Goal: Navigation & Orientation: Find specific page/section

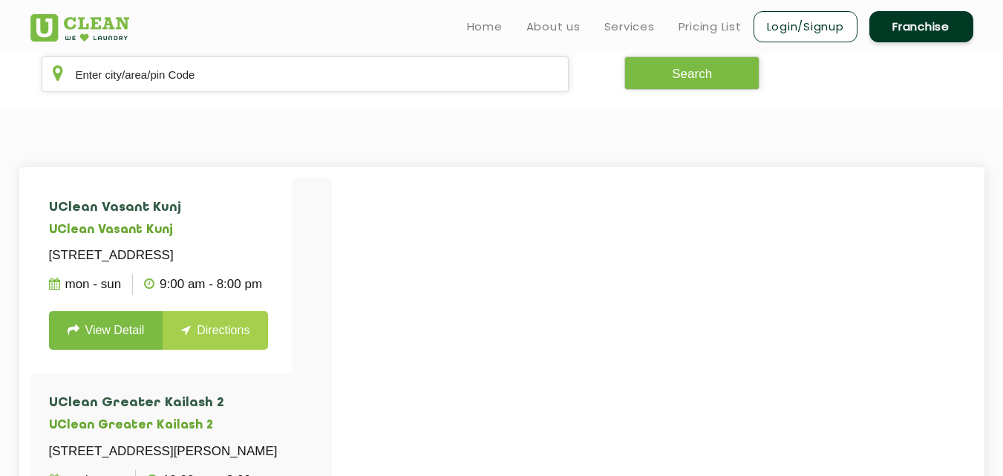
scroll to position [301, 0]
click at [389, 78] on input "text" at bounding box center [306, 75] width 528 height 36
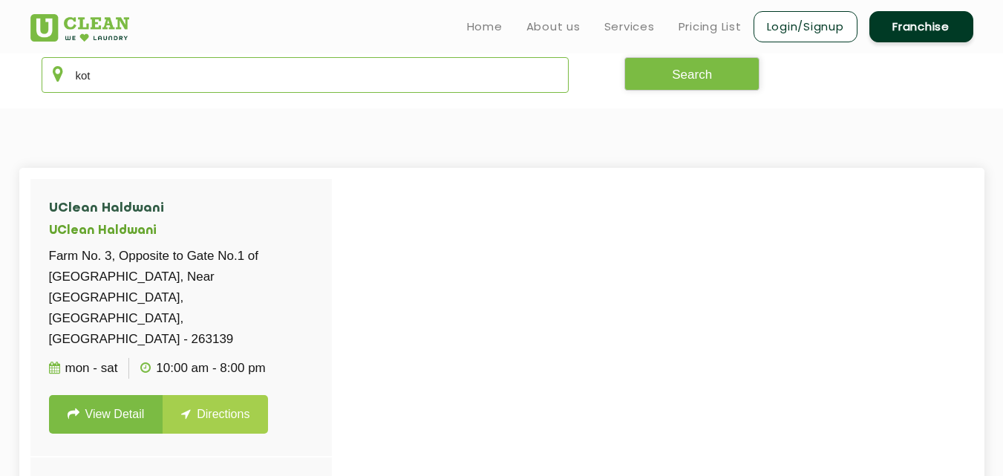
type input "kota"
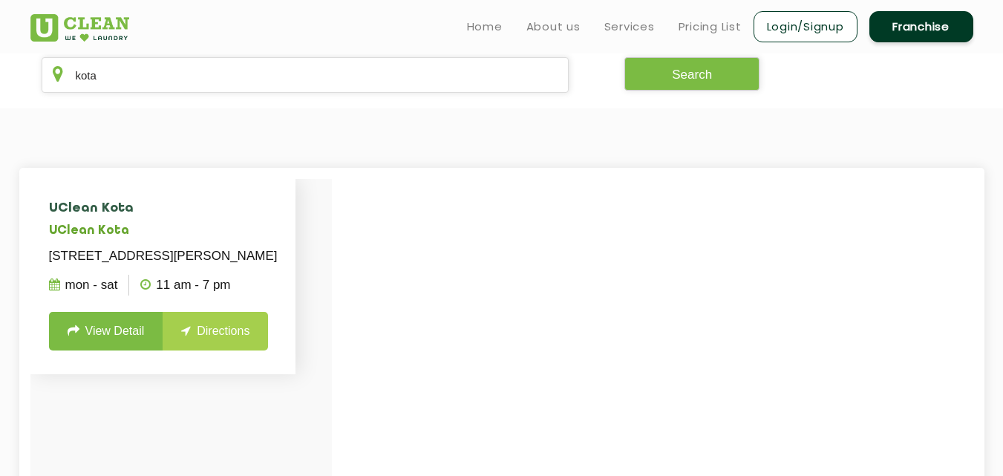
click at [137, 350] on link "View Detail" at bounding box center [106, 331] width 114 height 39
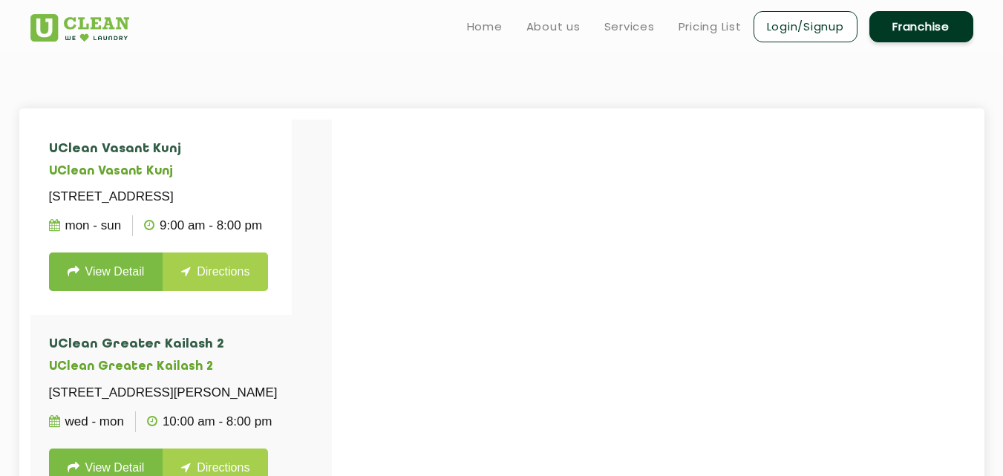
scroll to position [301, 0]
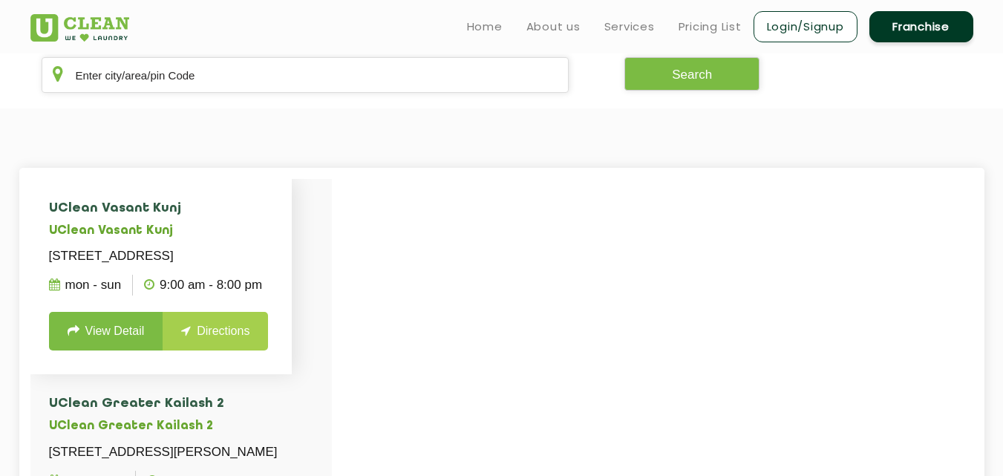
click at [132, 338] on link "View Detail" at bounding box center [106, 331] width 114 height 39
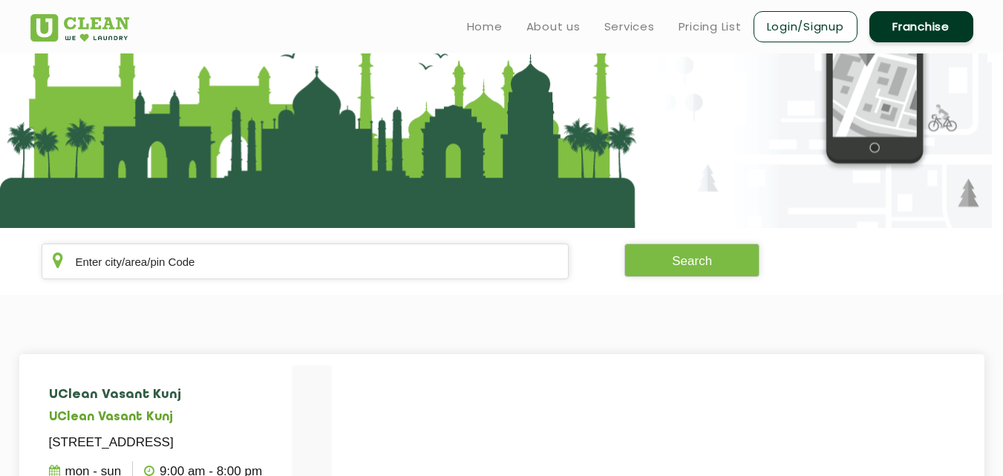
scroll to position [79, 0]
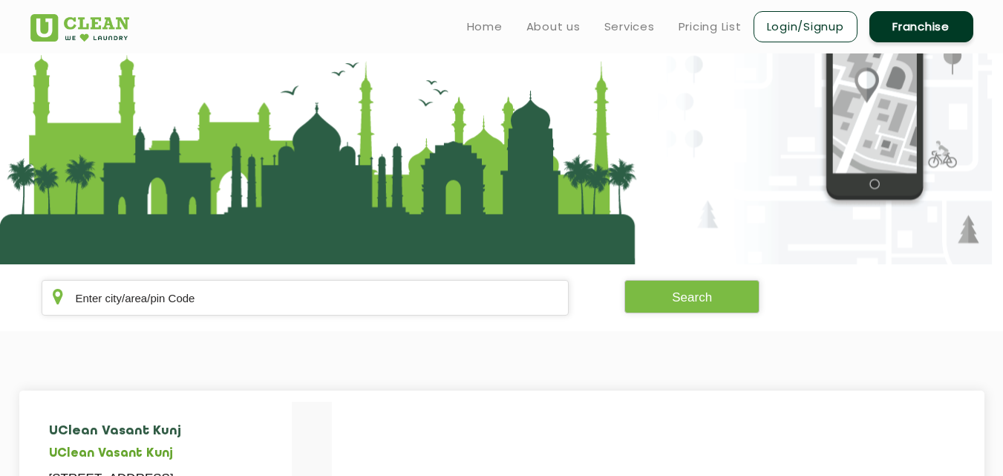
click at [317, 316] on section "Search" at bounding box center [501, 297] width 1003 height 67
click at [335, 285] on input "text" at bounding box center [306, 298] width 528 height 36
type input "kota"
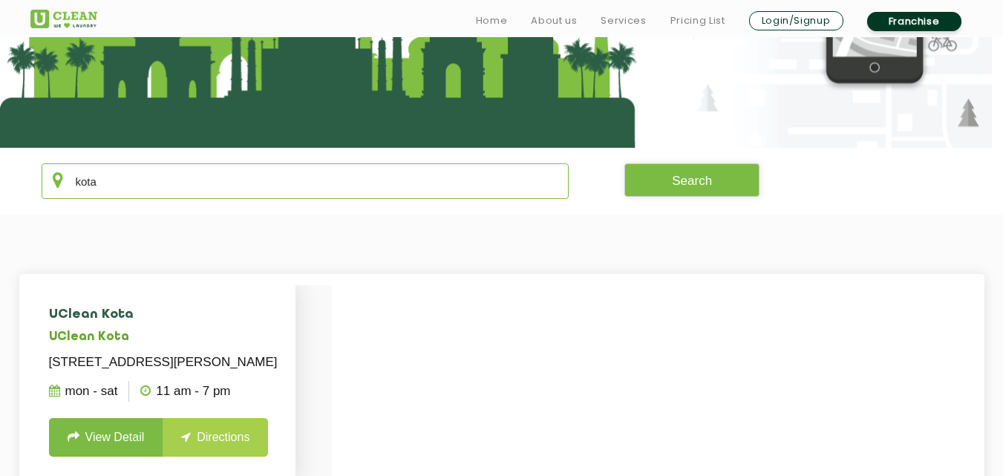
scroll to position [227, 0]
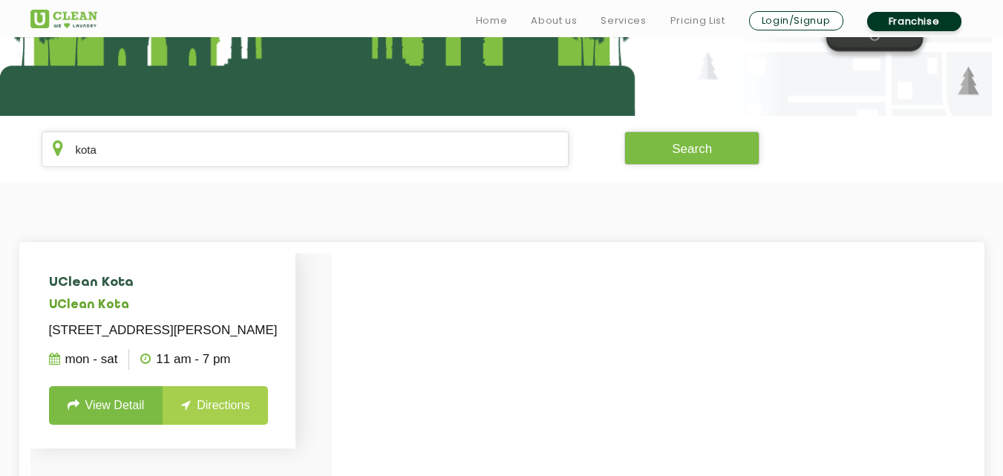
click at [142, 424] on link "View Detail" at bounding box center [106, 405] width 114 height 39
